Goal: Task Accomplishment & Management: Manage account settings

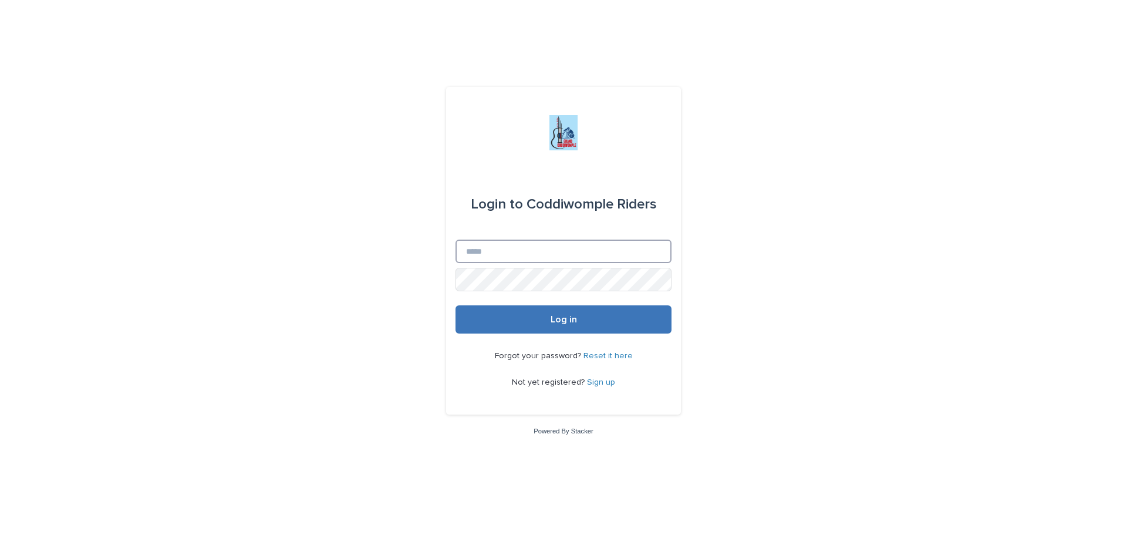
type input "**********"
click at [562, 324] on span "Log in" at bounding box center [563, 319] width 26 height 9
